Goal: Task Accomplishment & Management: Manage account settings

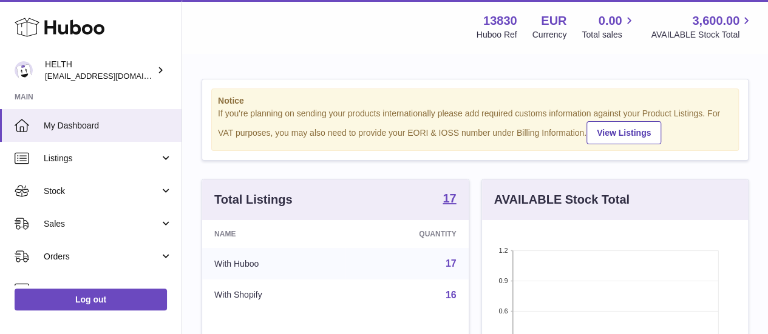
scroll to position [189, 266]
click at [451, 205] on strong "17" at bounding box center [449, 198] width 13 height 12
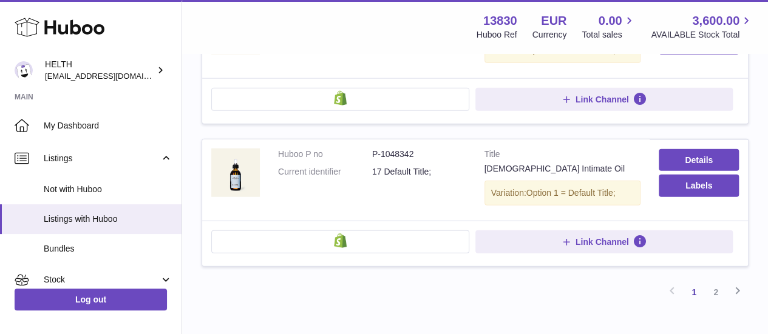
scroll to position [1468, 0]
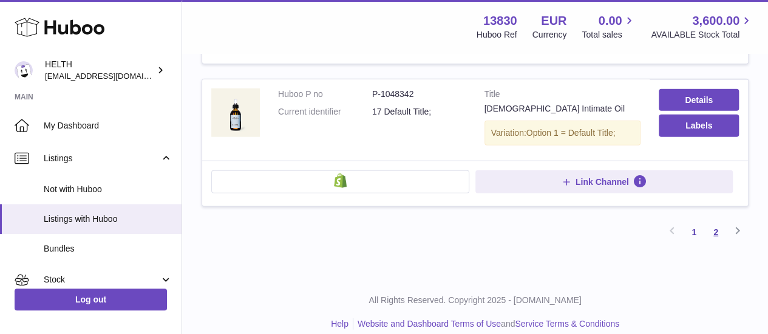
click at [724, 222] on link "2" at bounding box center [716, 233] width 22 height 22
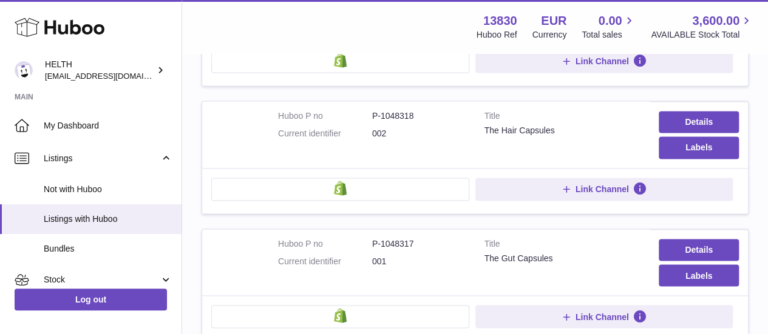
scroll to position [886, 0]
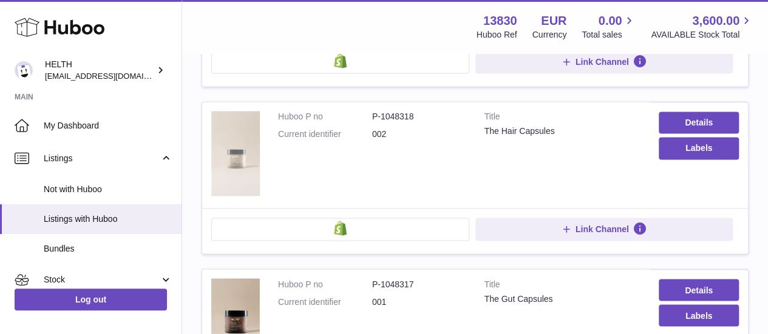
click at [231, 156] on img at bounding box center [235, 153] width 49 height 84
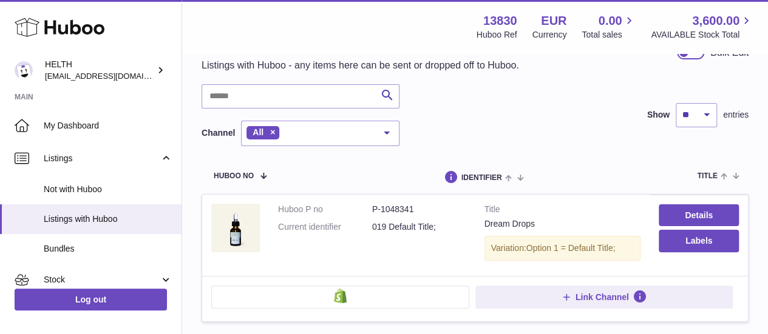
scroll to position [0, 0]
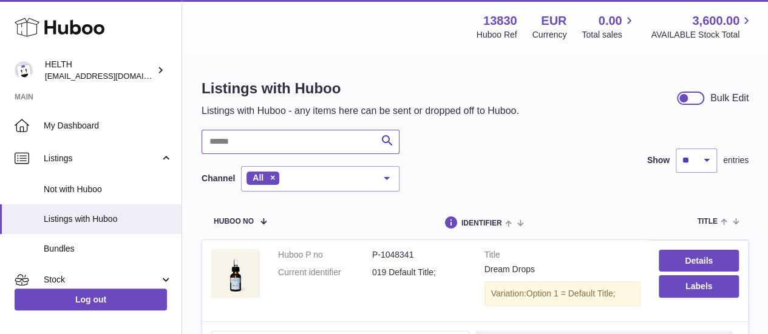
click at [270, 138] on input "text" at bounding box center [301, 142] width 198 height 24
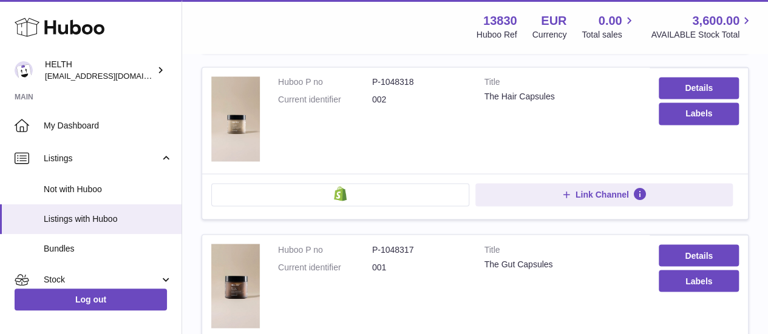
scroll to position [1105, 0]
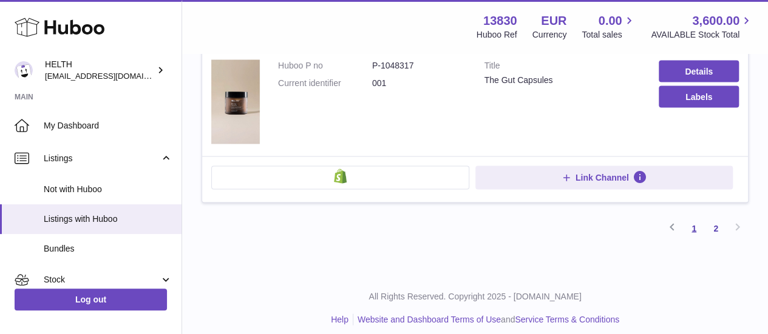
click at [696, 224] on link "1" at bounding box center [694, 228] width 22 height 22
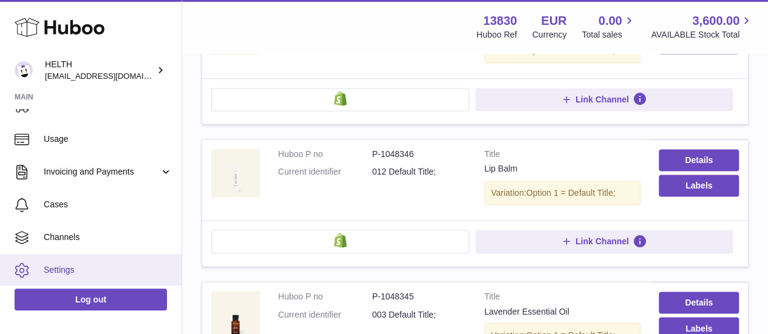
scroll to position [240, 0]
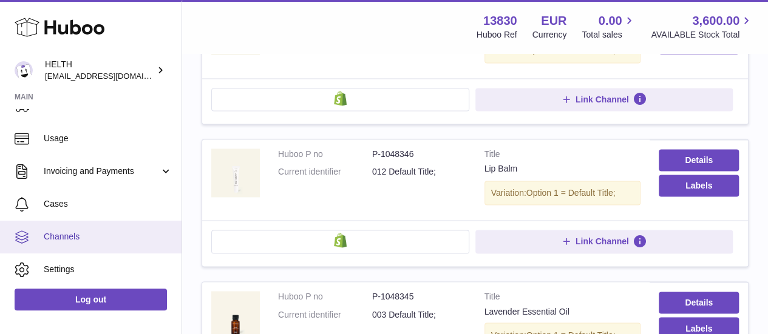
click at [100, 234] on span "Channels" at bounding box center [108, 237] width 129 height 12
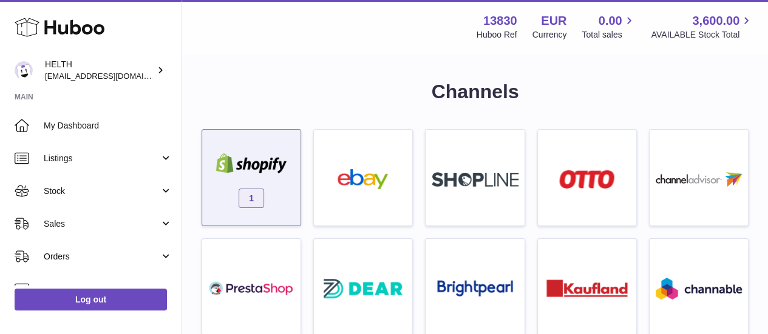
click at [280, 192] on div "1" at bounding box center [251, 181] width 86 height 78
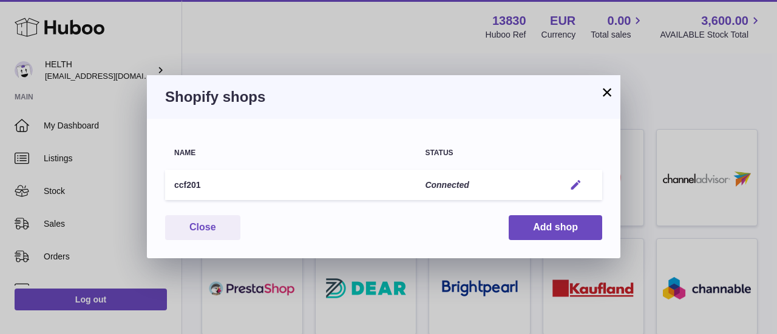
click at [579, 188] on em "button" at bounding box center [575, 185] width 13 height 13
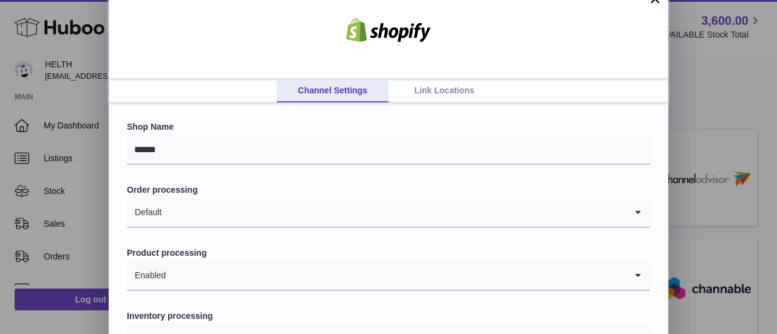
scroll to position [17, 0]
click at [421, 87] on link "Link Locations" at bounding box center [444, 92] width 112 height 23
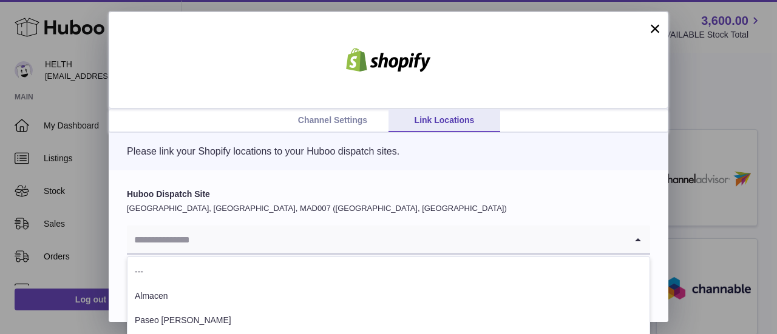
click at [319, 237] on input "Search for option" at bounding box center [376, 240] width 499 height 28
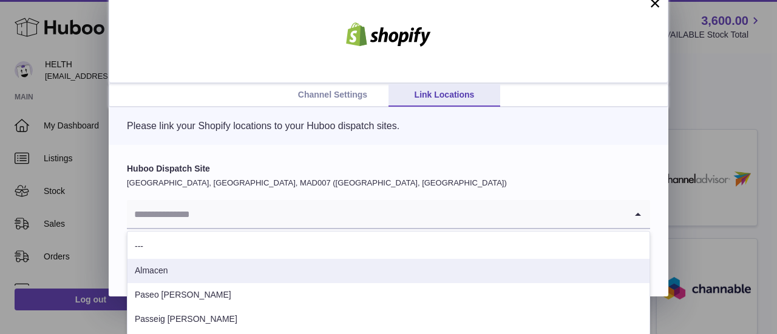
click at [347, 276] on li "Almacen" at bounding box center [388, 271] width 522 height 24
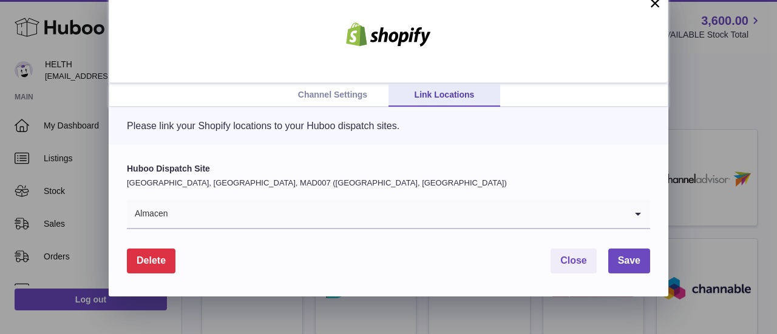
scroll to position [0, 0]
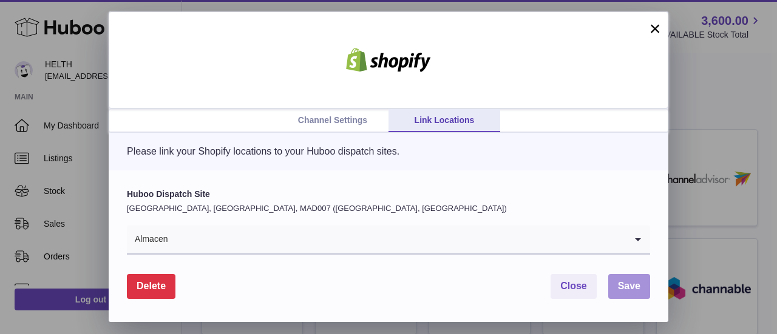
click at [640, 282] on span "Save" at bounding box center [629, 286] width 22 height 10
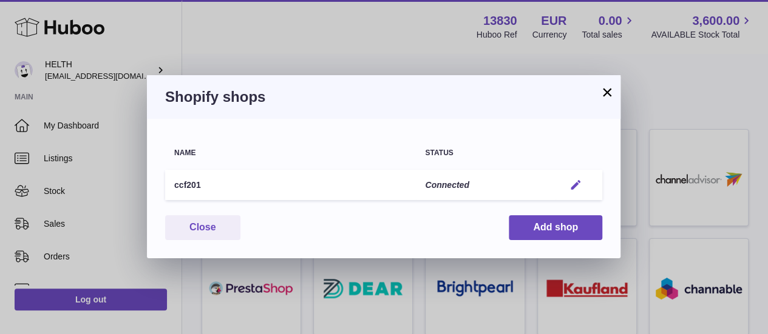
click at [575, 185] on em "button" at bounding box center [575, 185] width 13 height 13
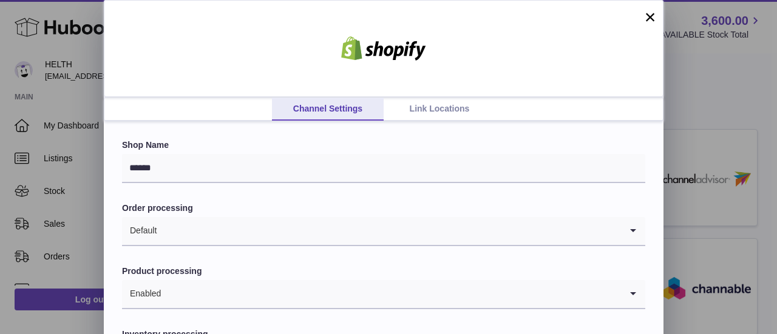
click at [433, 115] on link "Link Locations" at bounding box center [440, 109] width 112 height 23
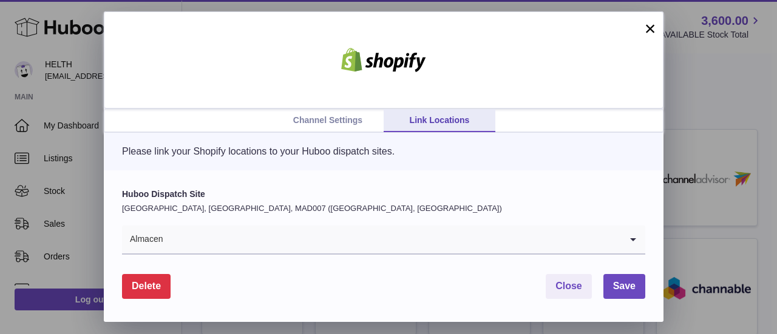
click at [334, 121] on link "Channel Settings" at bounding box center [328, 120] width 112 height 23
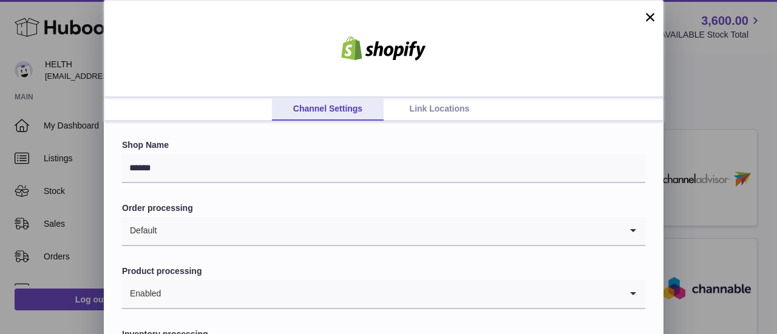
scroll to position [106, 0]
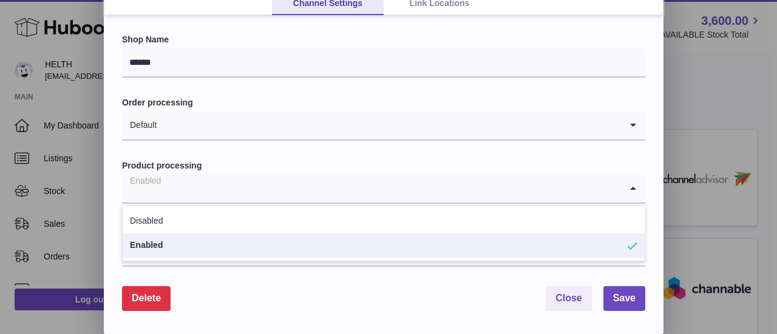
click at [324, 190] on input "Search for option" at bounding box center [371, 189] width 499 height 28
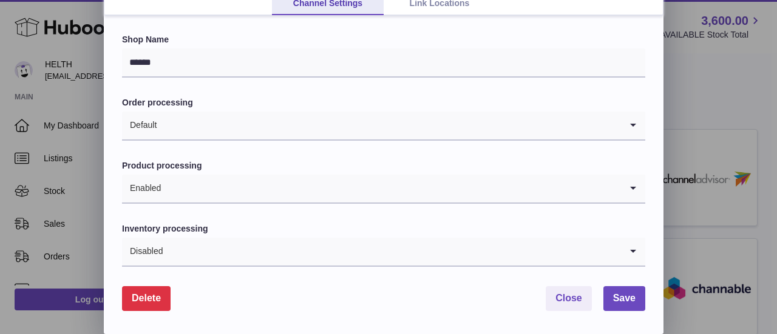
click at [324, 155] on form "Shop Name ****** Order processing Default Loading... Product processing Enabled…" at bounding box center [383, 172] width 523 height 277
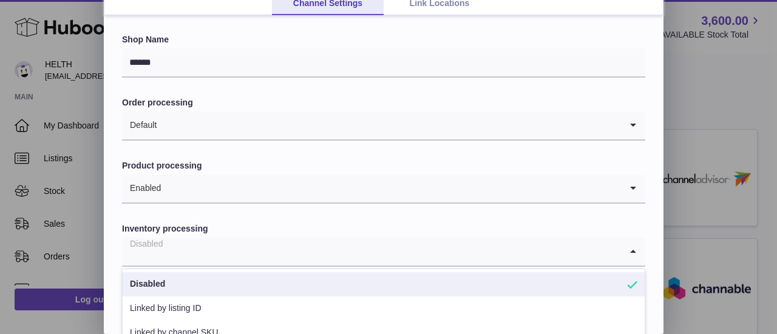
click at [246, 253] on input "Search for option" at bounding box center [371, 252] width 499 height 28
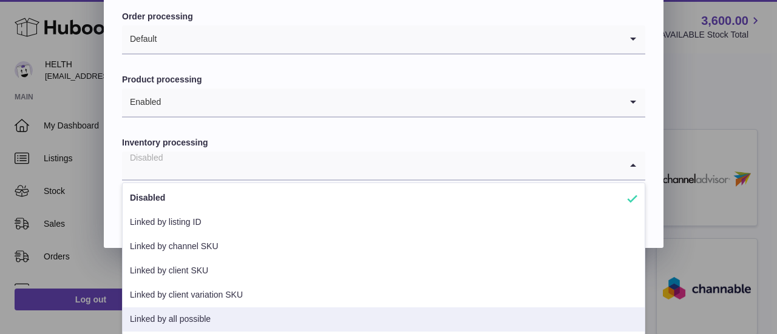
click at [237, 319] on li "Linked by all possible" at bounding box center [384, 320] width 522 height 24
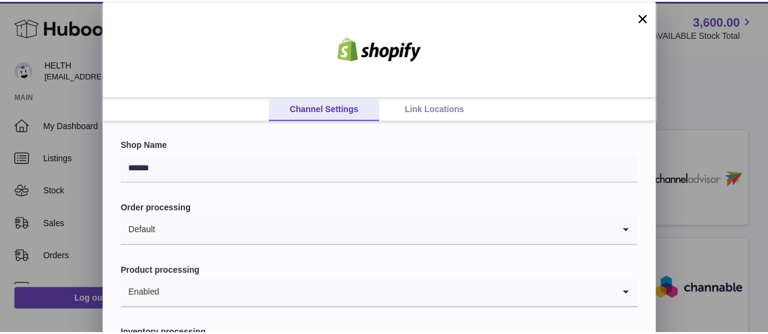
scroll to position [106, 0]
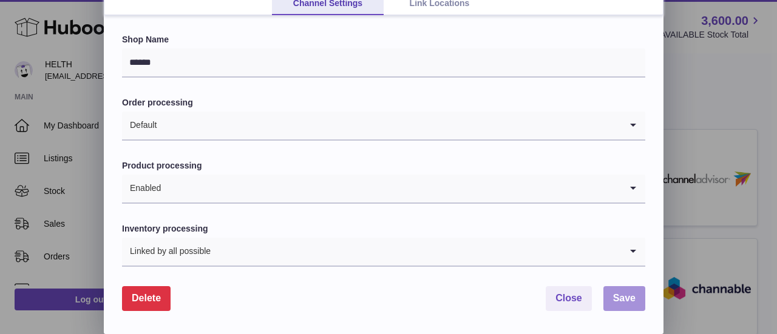
click at [629, 300] on span "Save" at bounding box center [624, 298] width 22 height 10
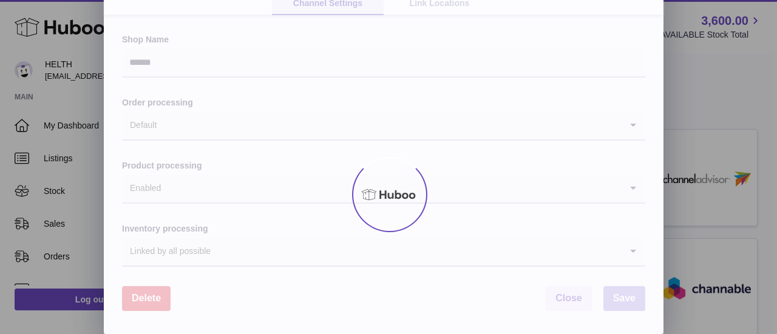
scroll to position [0, 0]
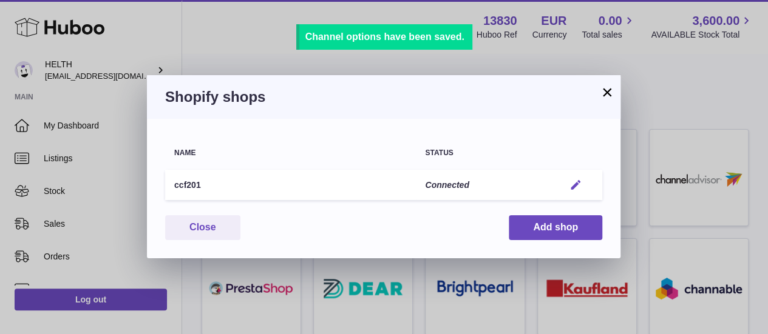
click at [579, 191] on em "button" at bounding box center [575, 185] width 13 height 13
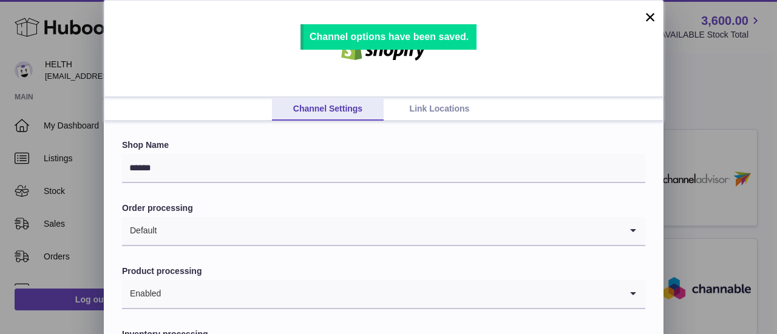
click at [458, 110] on link "Link Locations" at bounding box center [440, 109] width 112 height 23
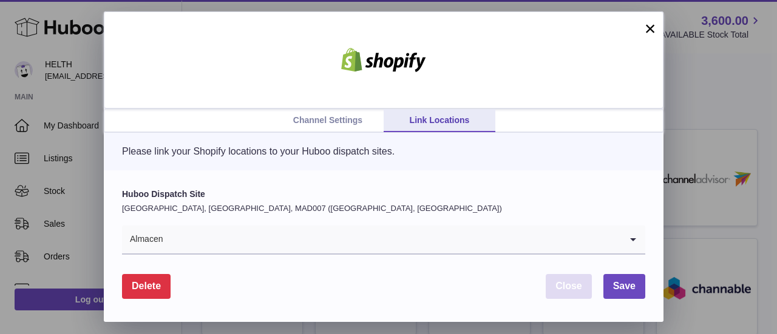
click at [558, 286] on span "Close" at bounding box center [568, 286] width 27 height 10
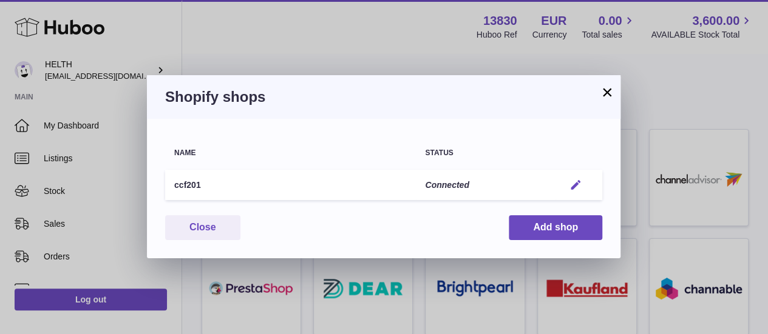
click at [582, 184] on em "button" at bounding box center [575, 185] width 13 height 13
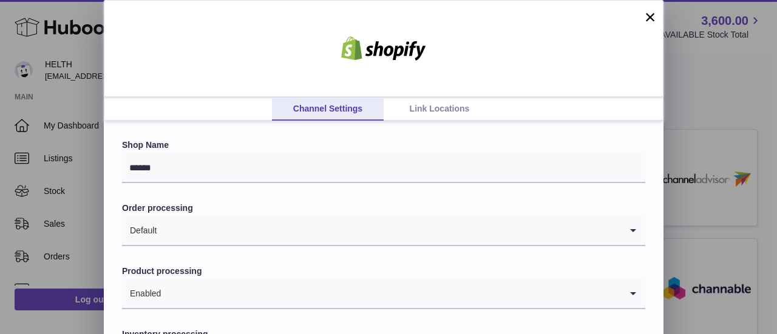
click at [431, 107] on link "Link Locations" at bounding box center [440, 109] width 112 height 23
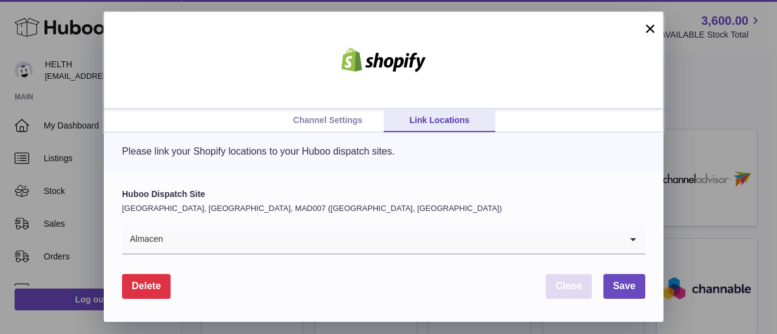
click at [563, 286] on span "Close" at bounding box center [568, 286] width 27 height 10
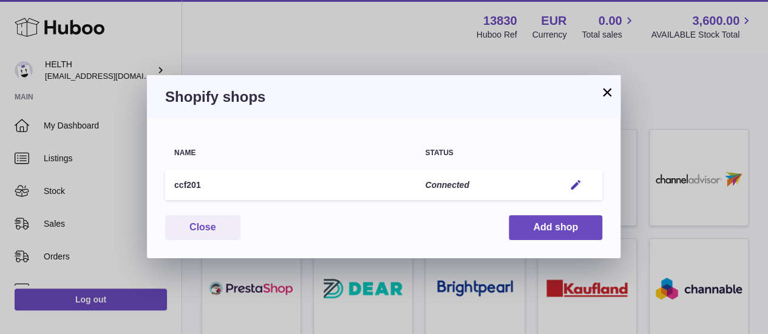
click at [608, 87] on button "×" at bounding box center [607, 92] width 15 height 15
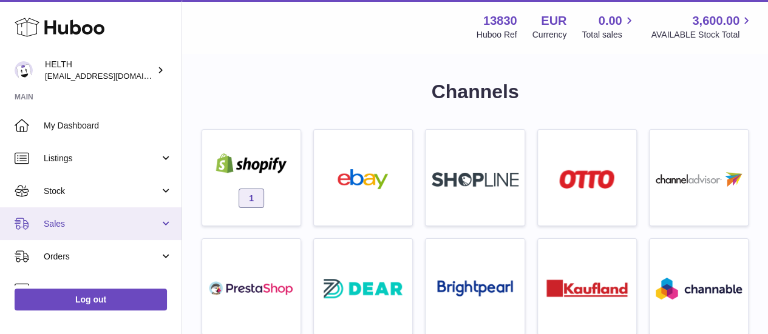
click at [62, 214] on link "Sales" at bounding box center [90, 224] width 181 height 33
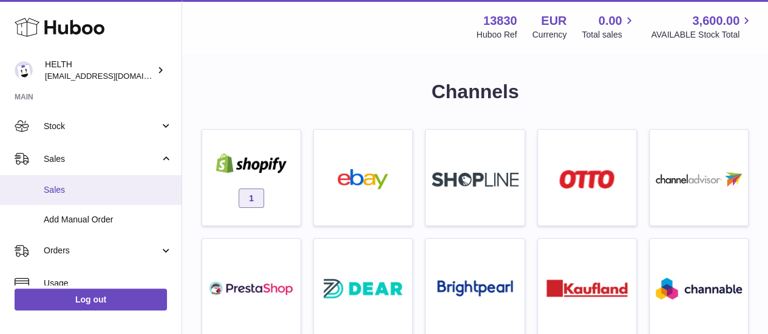
click at [78, 190] on span "Sales" at bounding box center [108, 191] width 129 height 12
